Goal: Task Accomplishment & Management: Use online tool/utility

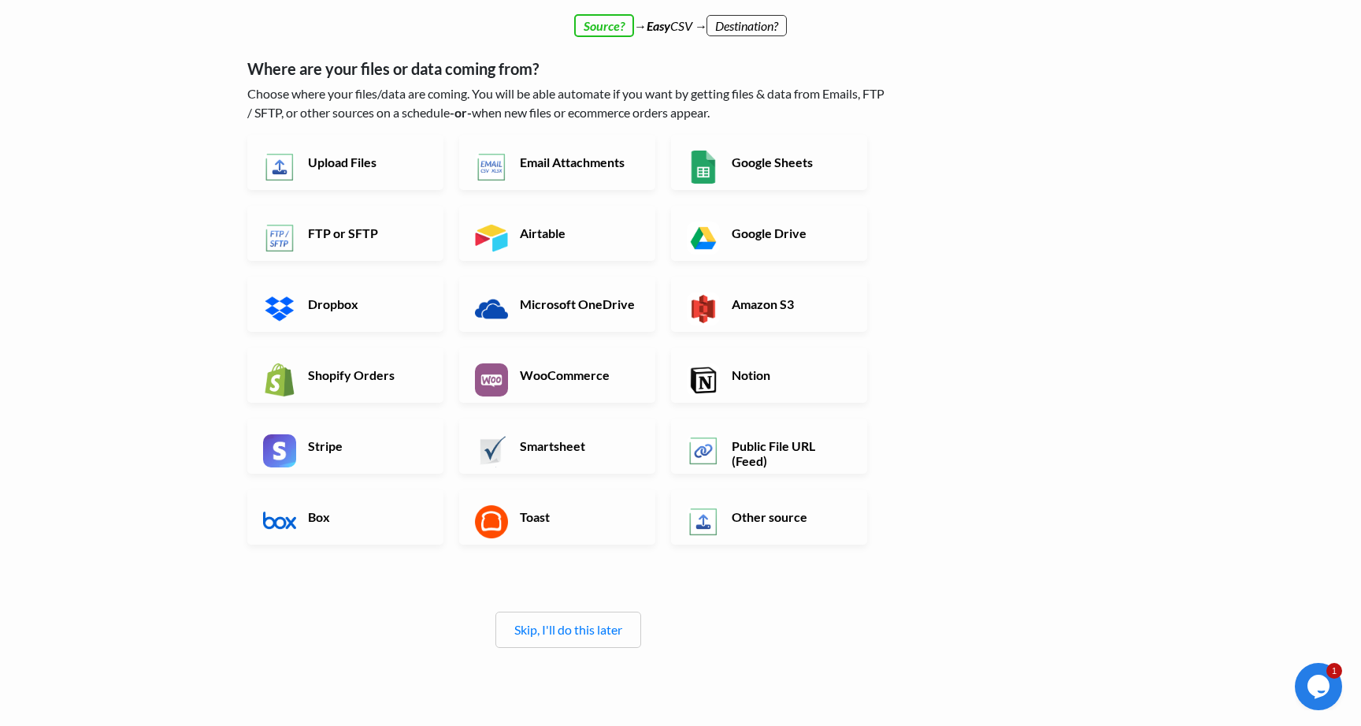
scroll to position [118, 0]
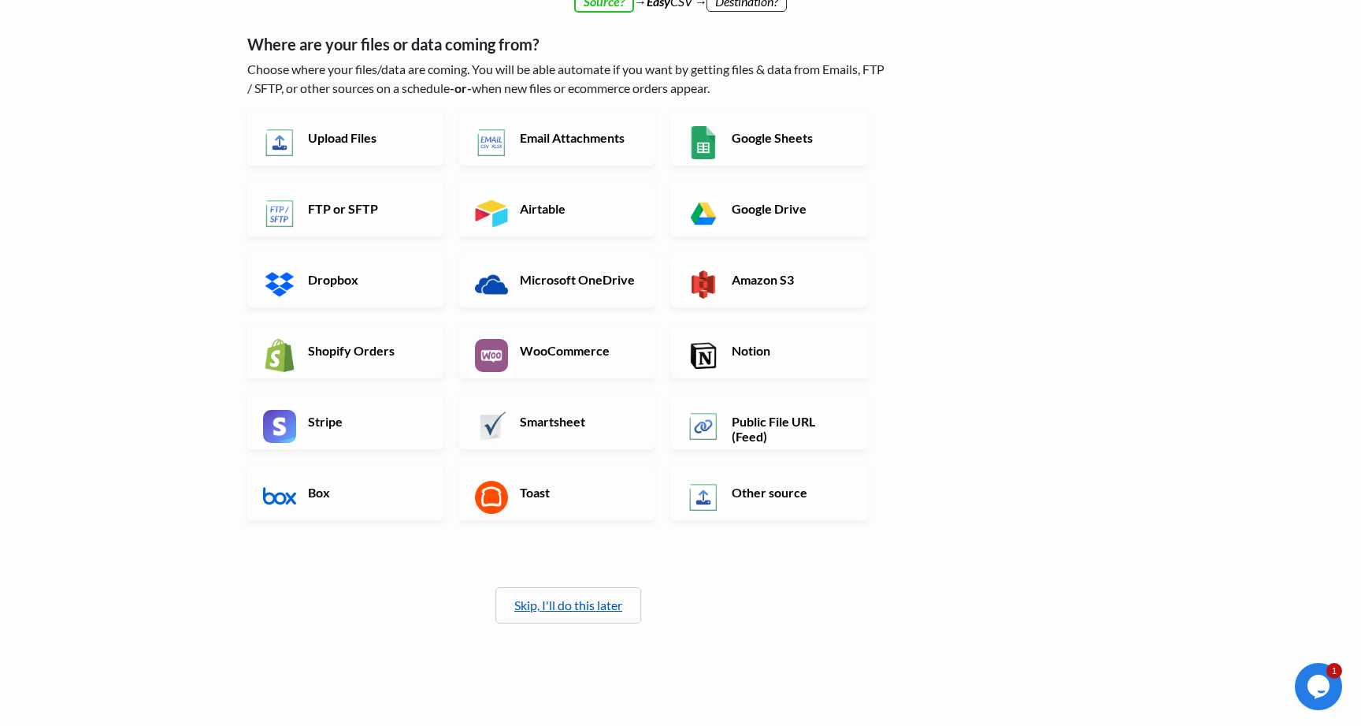
click at [581, 608] on link "Skip, I'll do this later" at bounding box center [568, 604] width 108 height 15
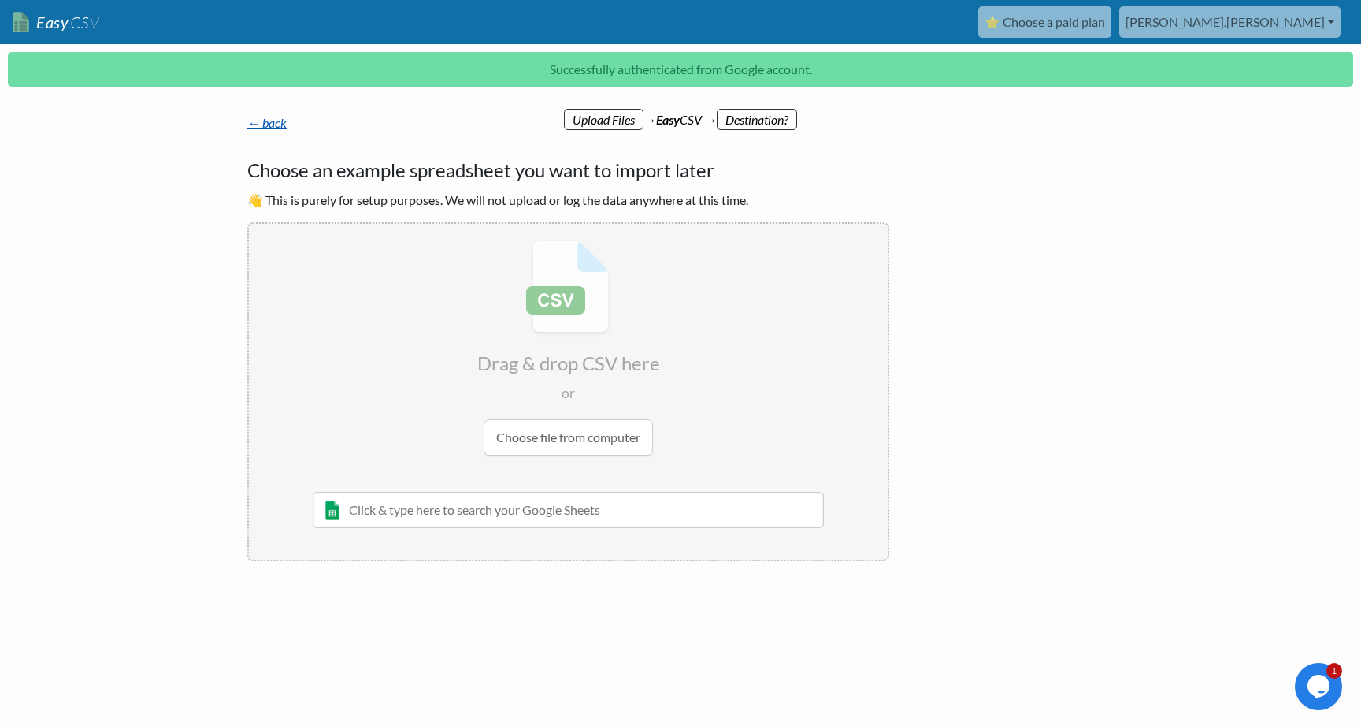
click at [262, 124] on link "← back" at bounding box center [266, 122] width 39 height 15
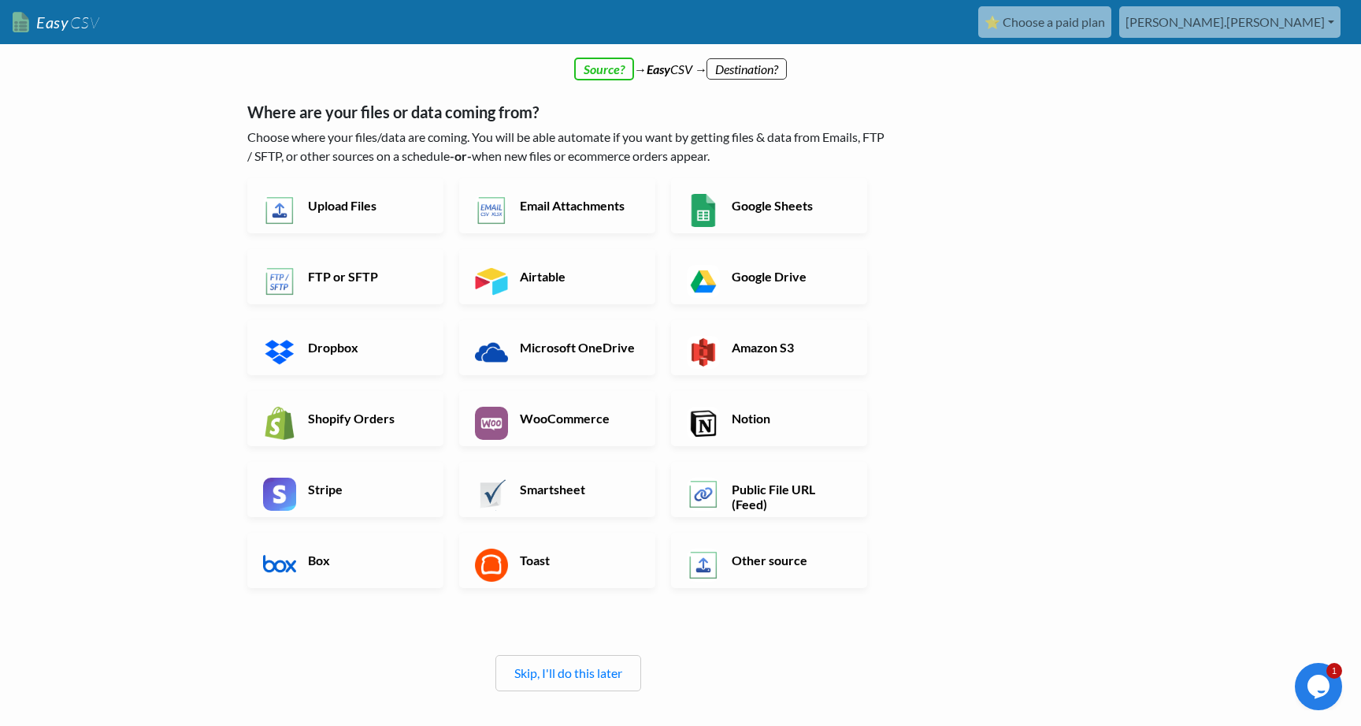
click at [611, 663] on div "Skip, I'll do this later" at bounding box center [569, 673] width 146 height 36
click at [614, 65] on div "← back Thanks for signing up! Set up your Import Flow and Upload Page in 1 minu…" at bounding box center [569, 402] width 674 height 711
click at [681, 69] on div "← back Thanks for signing up! Set up your Import Flow and Upload Page in 1 minu…" at bounding box center [569, 402] width 674 height 711
click at [560, 657] on div "Skip, I'll do this later" at bounding box center [569, 673] width 146 height 36
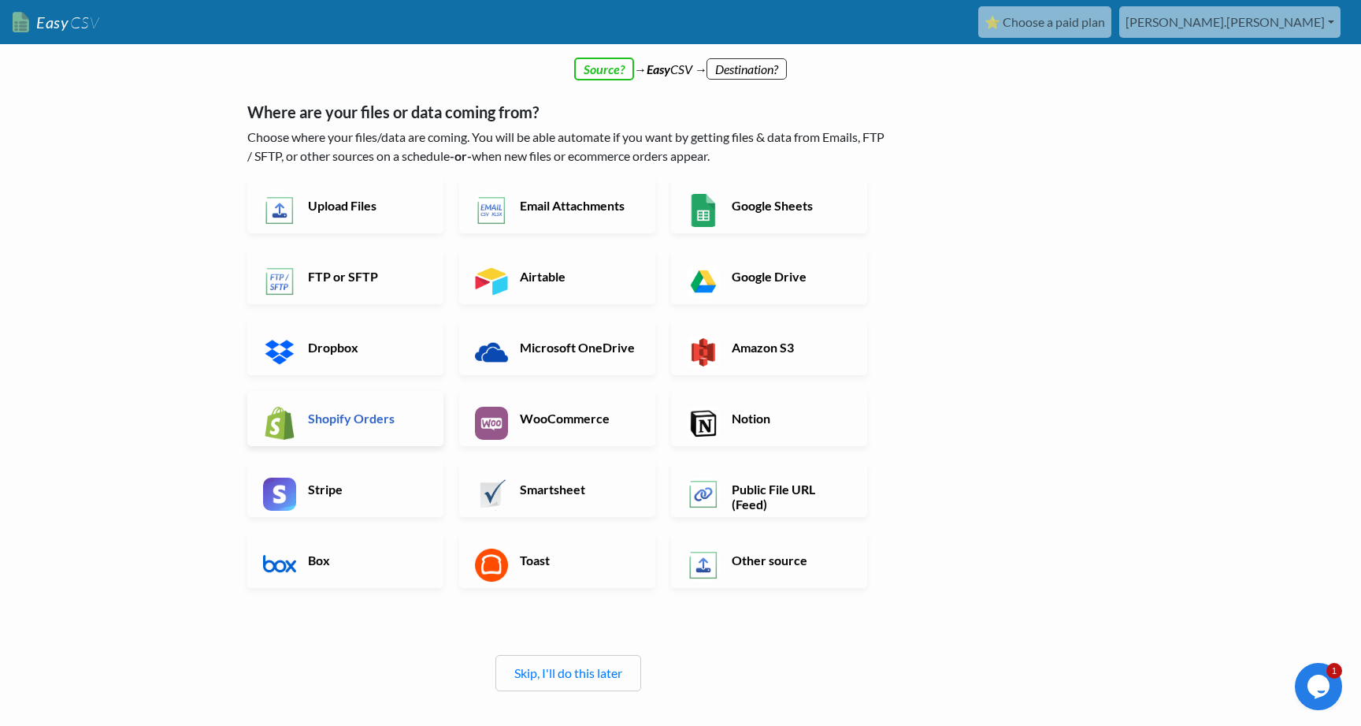
click at [351, 414] on h6 "Shopify Orders" at bounding box center [366, 417] width 124 height 15
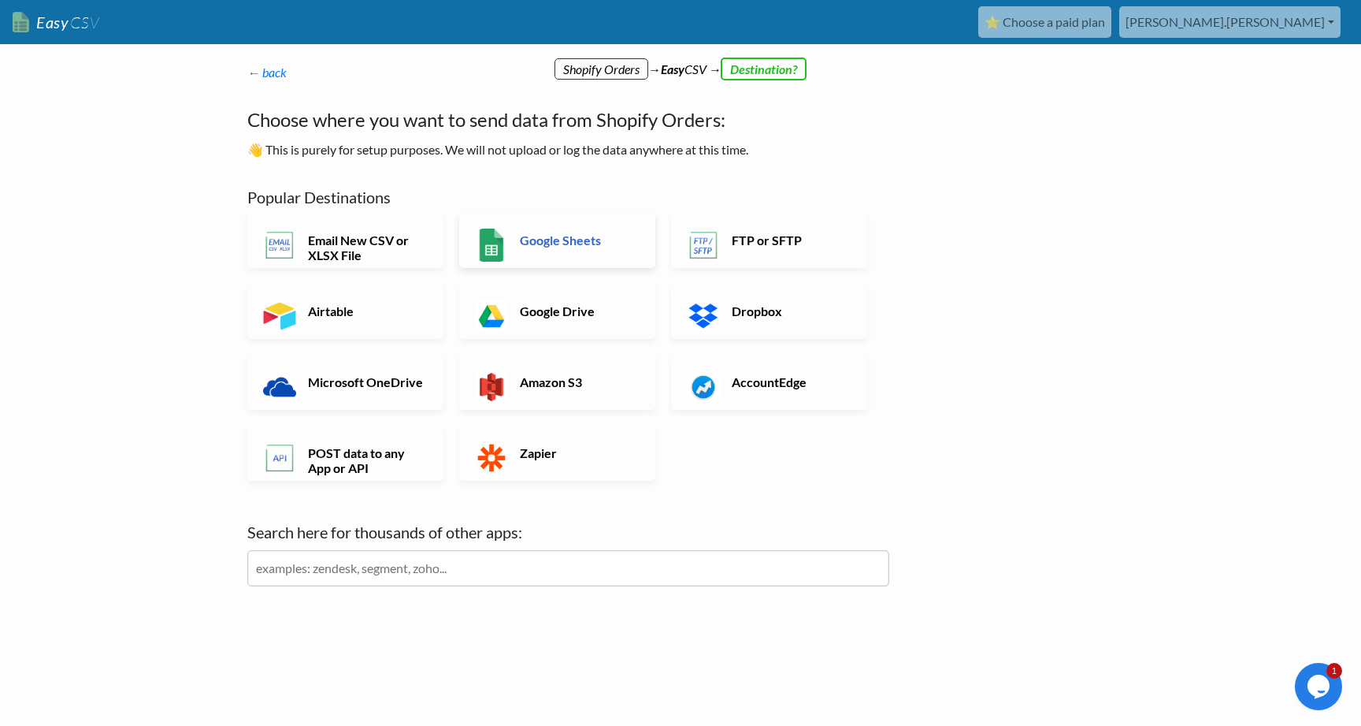
click at [551, 242] on h6 "Google Sheets" at bounding box center [578, 239] width 124 height 15
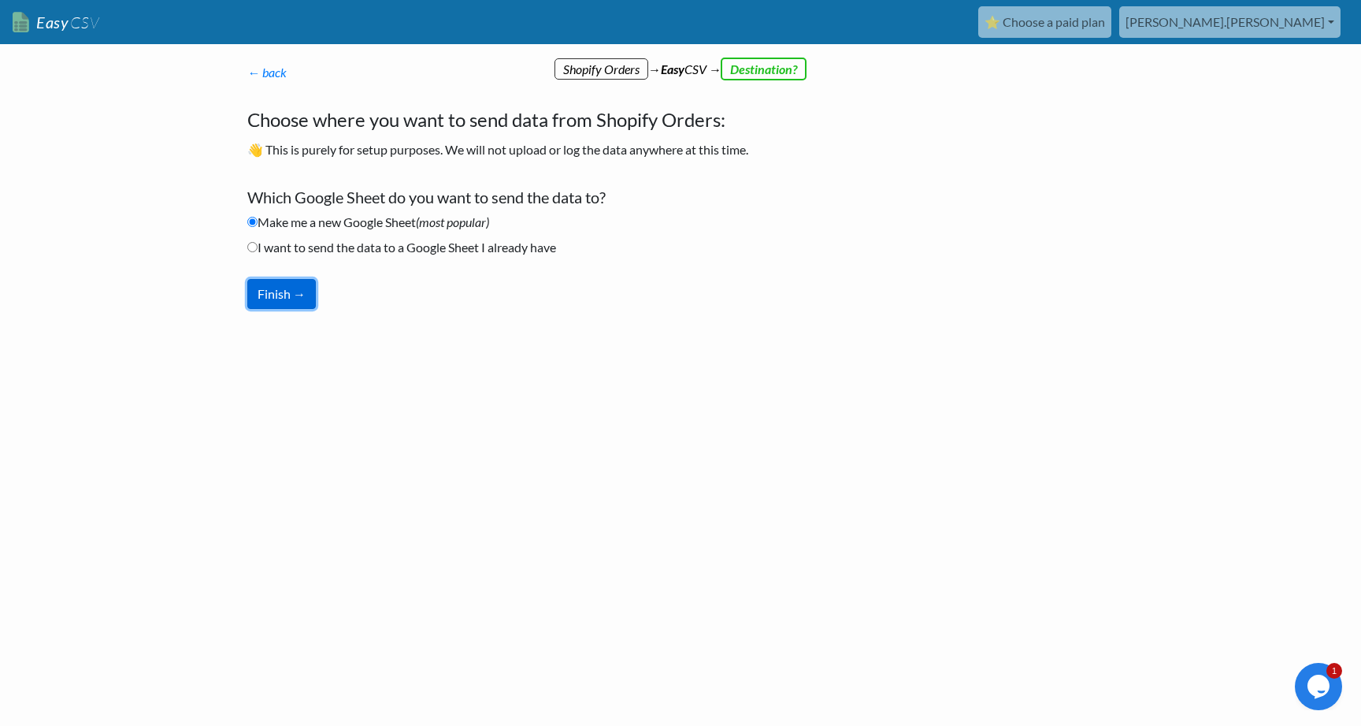
click at [288, 295] on button "Finish →" at bounding box center [281, 294] width 69 height 30
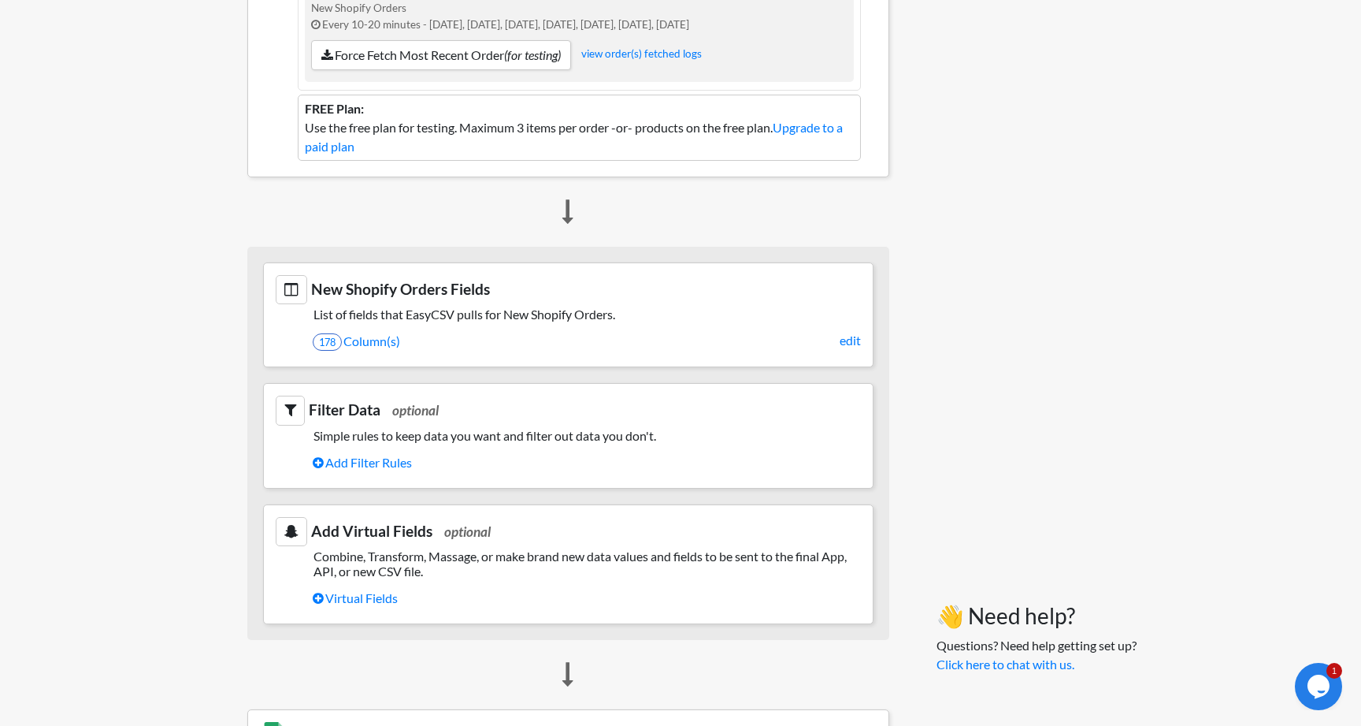
scroll to position [410, 0]
click at [595, 343] on link "178 Column(s)" at bounding box center [587, 338] width 548 height 27
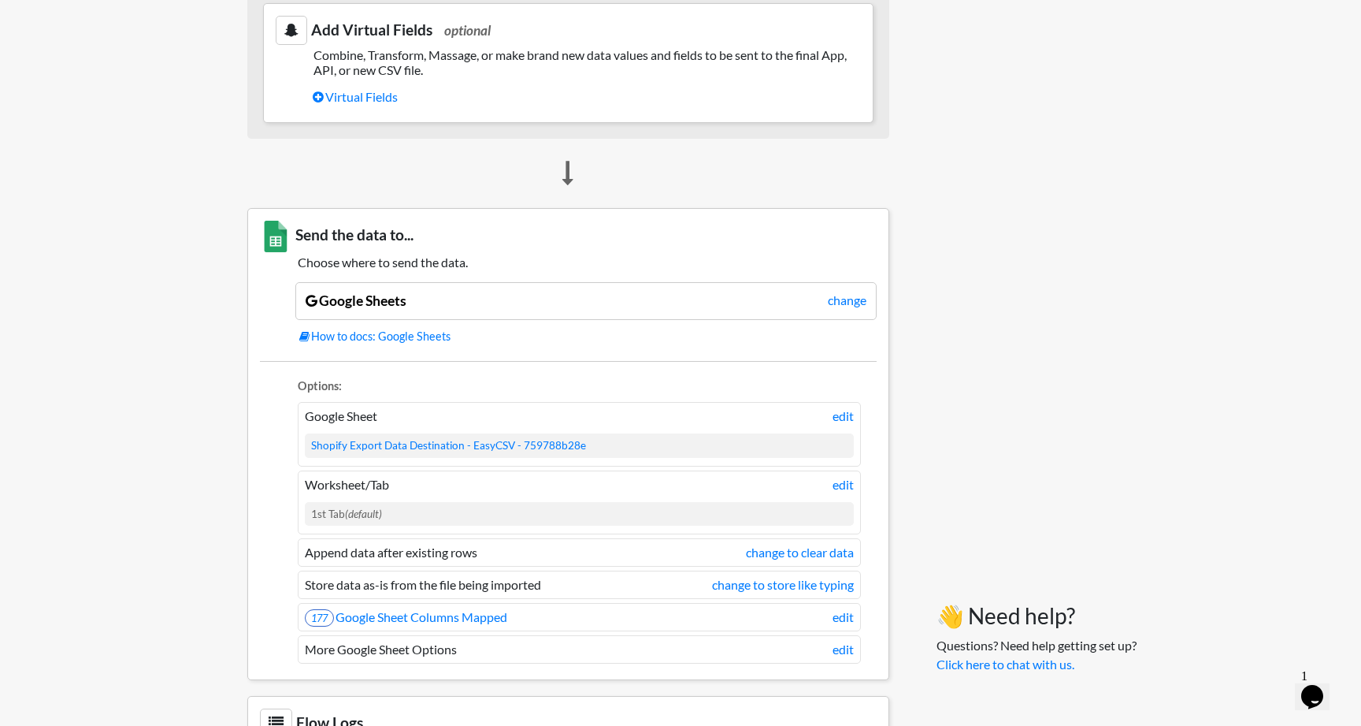
scroll to position [1012, 0]
